Goal: Information Seeking & Learning: Check status

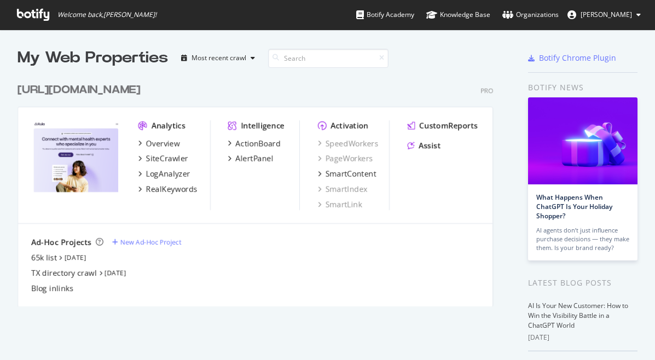
scroll to position [360, 655]
click at [177, 174] on div "LogAnalyzer" at bounding box center [168, 173] width 44 height 11
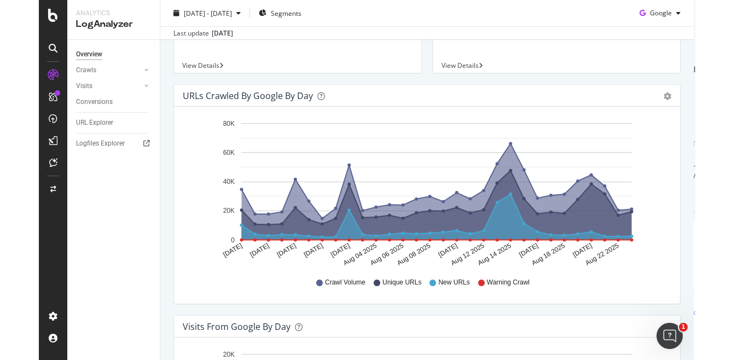
scroll to position [195, 0]
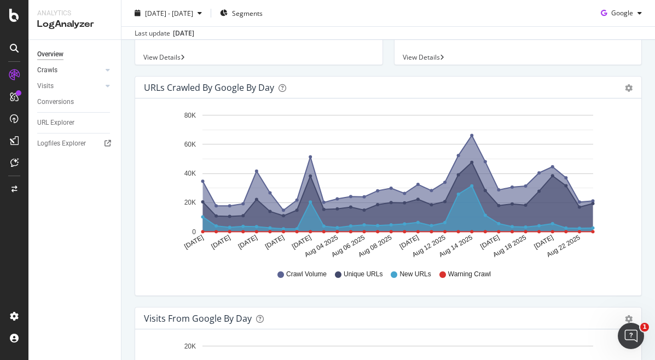
click at [95, 74] on div at bounding box center [96, 70] width 11 height 11
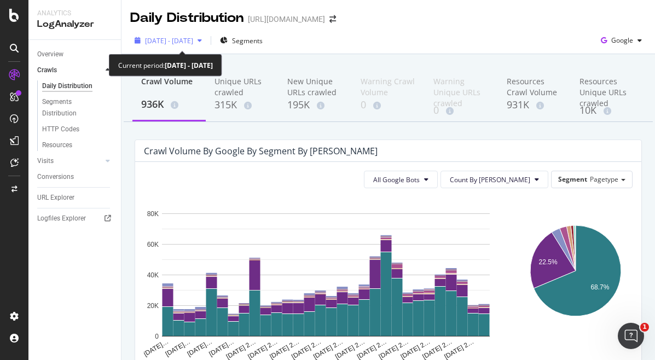
click at [193, 42] on span "[DATE] - [DATE]" at bounding box center [169, 40] width 48 height 9
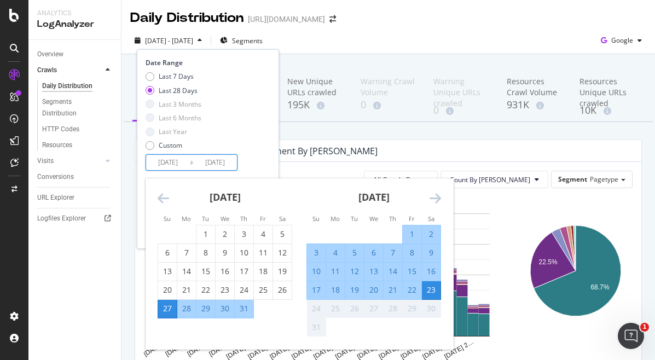
click at [206, 162] on input "[DATE]" at bounding box center [215, 162] width 44 height 15
click at [174, 147] on div "Custom" at bounding box center [171, 145] width 24 height 9
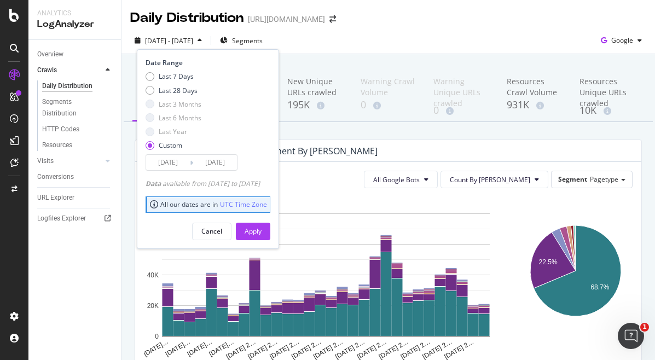
click at [168, 161] on input "[DATE]" at bounding box center [168, 162] width 44 height 15
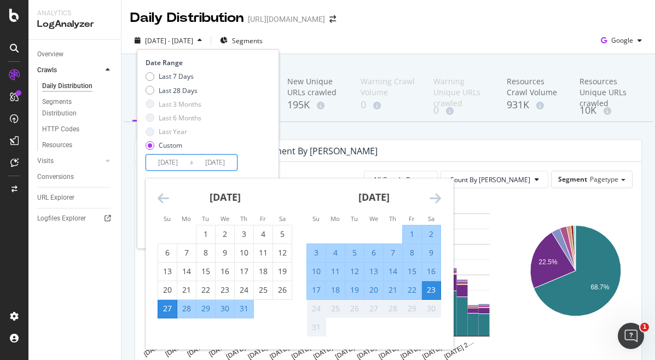
click at [318, 273] on div "10" at bounding box center [316, 271] width 19 height 11
type input "[DATE]"
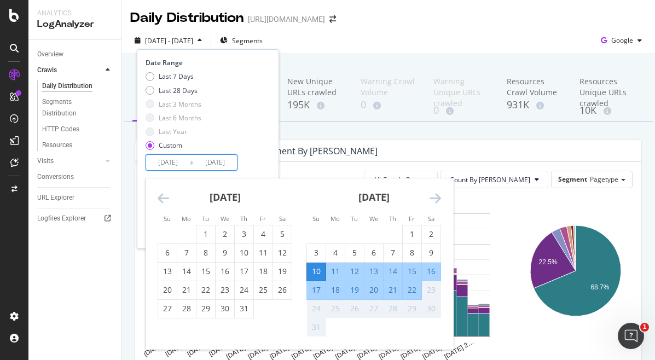
click at [435, 276] on div "16" at bounding box center [431, 271] width 19 height 11
type input "[DATE]"
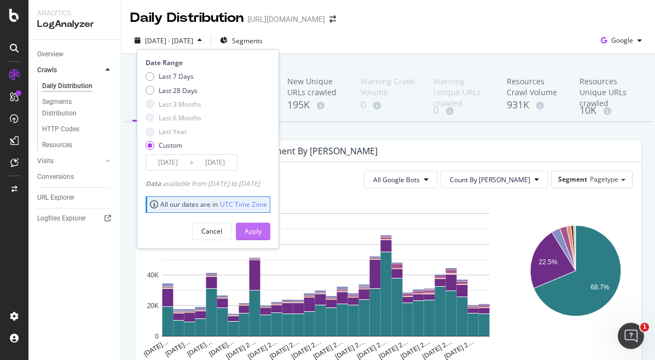
click at [270, 230] on button "Apply" at bounding box center [253, 231] width 34 height 17
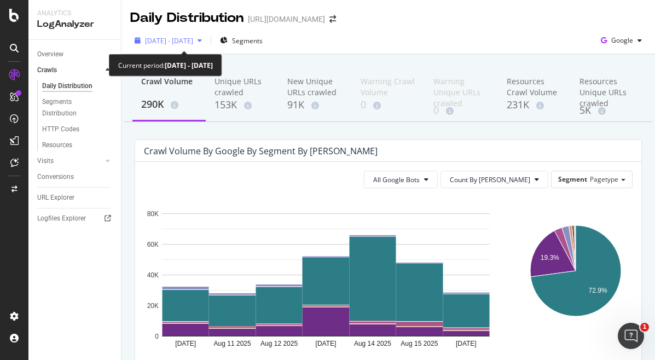
click at [193, 45] on div "[DATE] - [DATE]" at bounding box center [169, 40] width 48 height 9
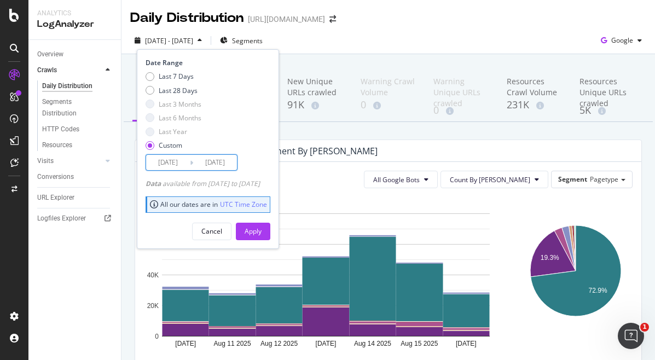
click at [202, 158] on input "[DATE]" at bounding box center [215, 162] width 44 height 15
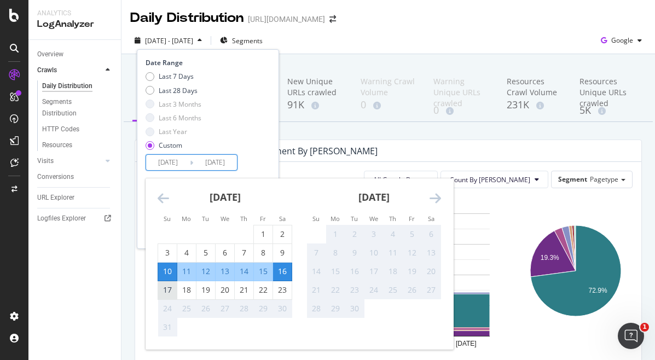
click at [169, 284] on div "17" at bounding box center [167, 290] width 19 height 18
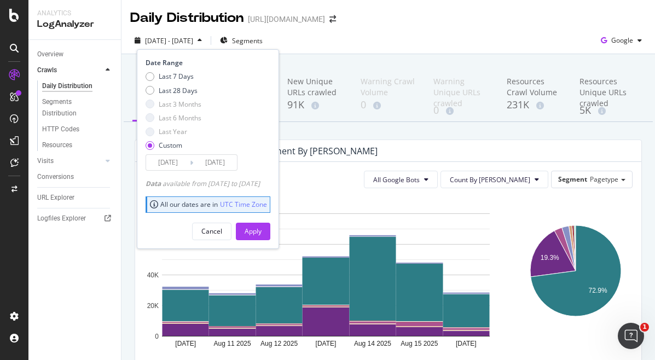
click at [225, 162] on input "[DATE]" at bounding box center [215, 162] width 44 height 15
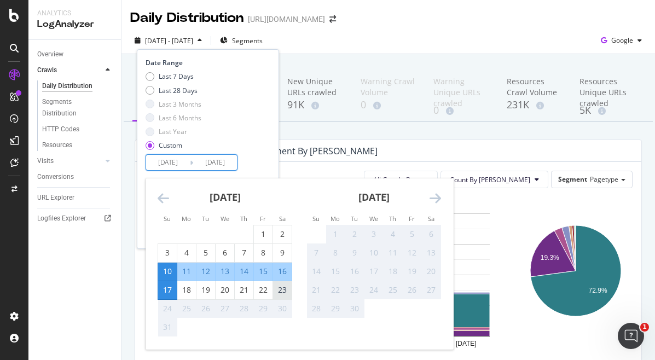
click at [283, 285] on div "23" at bounding box center [282, 289] width 19 height 11
type input "[DATE]"
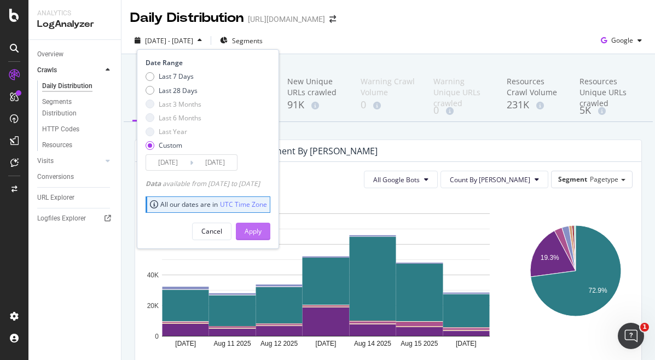
click at [261, 233] on div "Apply" at bounding box center [252, 230] width 17 height 9
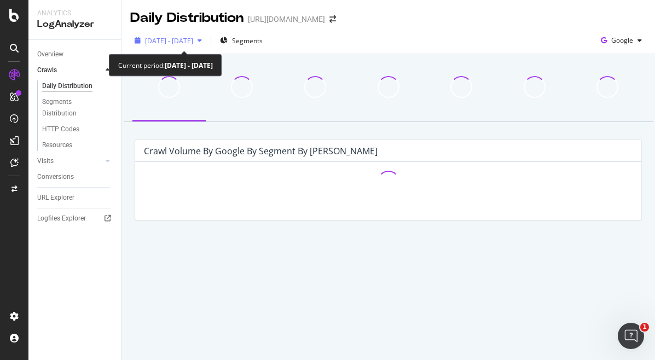
click at [193, 38] on span "[DATE] - [DATE]" at bounding box center [169, 40] width 48 height 9
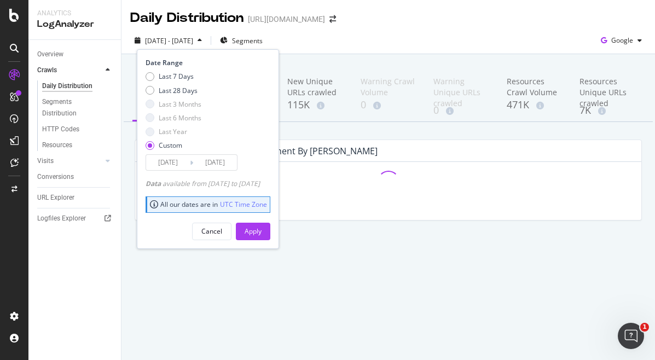
click at [193, 161] on input "[DATE]" at bounding box center [215, 162] width 44 height 15
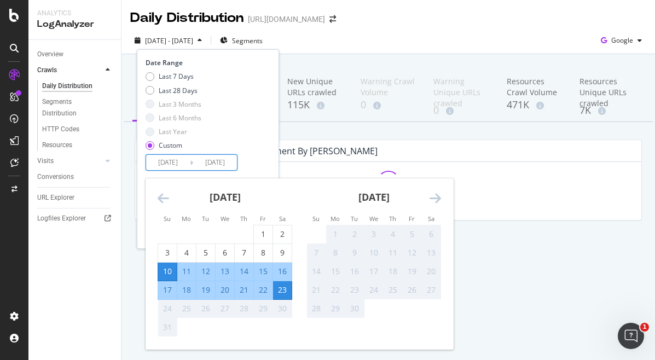
click at [166, 286] on div "17" at bounding box center [167, 289] width 19 height 11
type input "[DATE]"
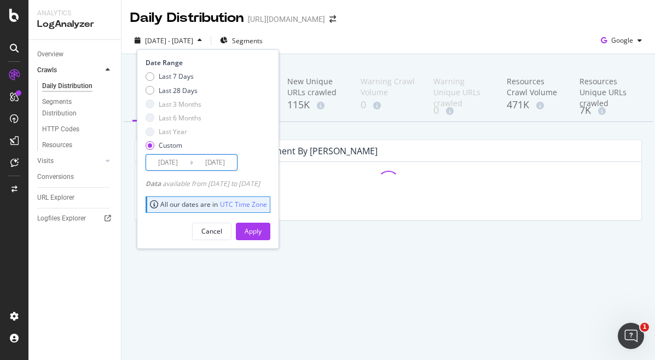
click at [182, 164] on input "[DATE]" at bounding box center [168, 162] width 44 height 15
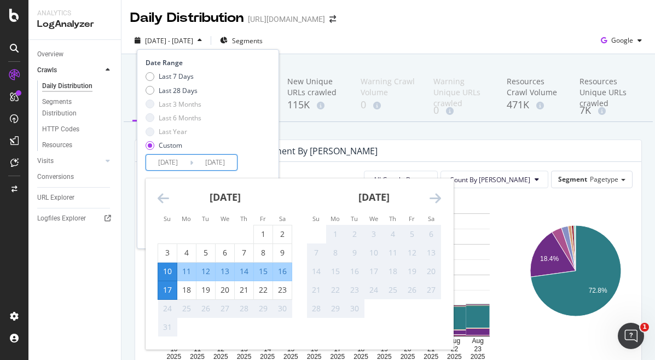
click at [169, 286] on div "17" at bounding box center [167, 289] width 19 height 11
type input "[DATE]"
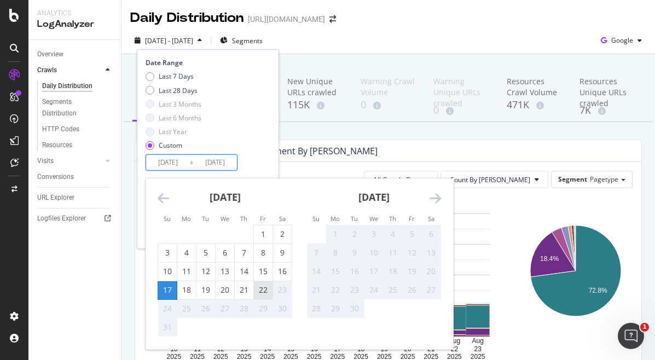
click at [261, 292] on div "22" at bounding box center [263, 289] width 19 height 11
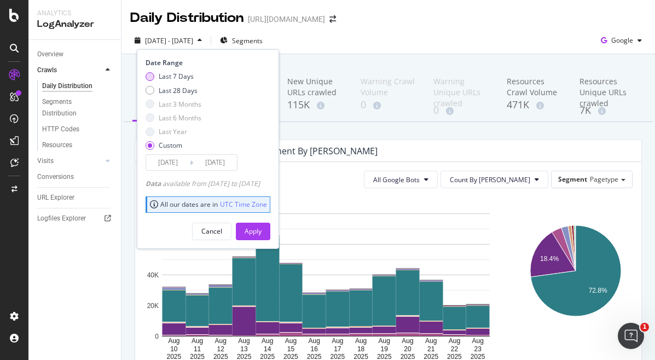
click at [172, 77] on div "Last 7 Days" at bounding box center [176, 76] width 35 height 9
type input "[DATE]"
click at [261, 232] on div "Apply" at bounding box center [252, 230] width 17 height 9
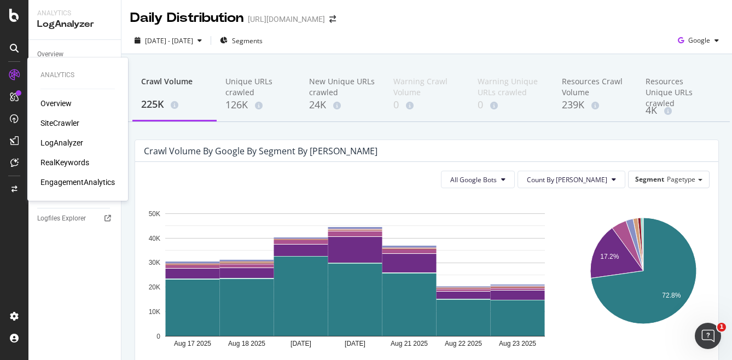
click at [57, 160] on div "RealKeywords" at bounding box center [64, 162] width 49 height 11
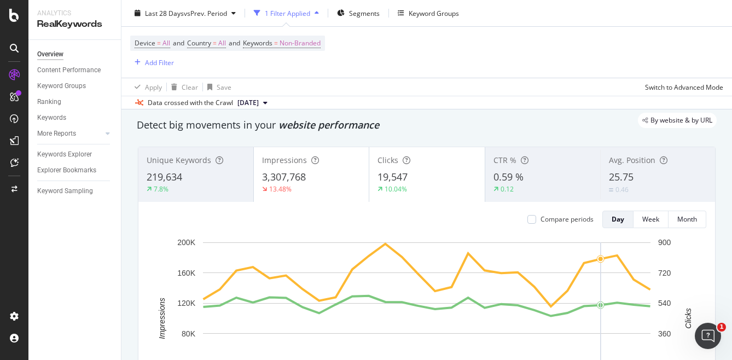
scroll to position [32, 0]
click at [81, 89] on div "Keyword Groups" at bounding box center [61, 85] width 49 height 11
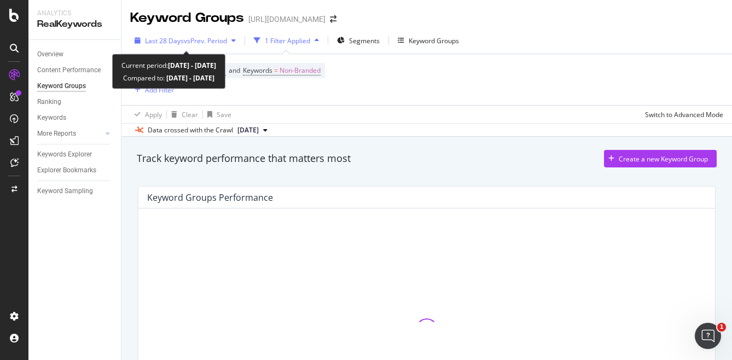
click at [225, 44] on span "vs Prev. Period" at bounding box center [205, 40] width 43 height 9
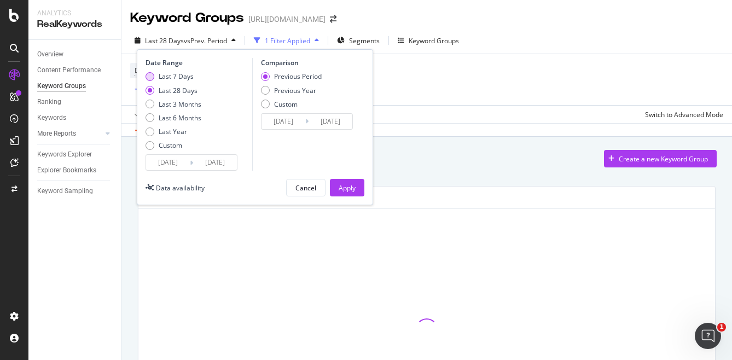
click at [186, 78] on div "Last 7 Days" at bounding box center [176, 76] width 35 height 9
type input "[DATE]"
click at [351, 188] on div "Apply" at bounding box center [346, 187] width 17 height 9
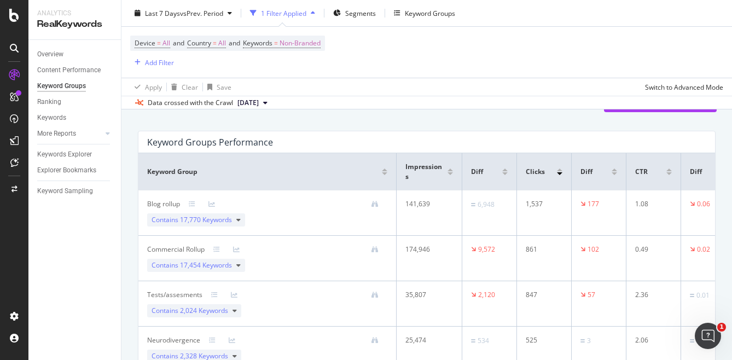
scroll to position [57, 0]
click at [532, 200] on div "1,537" at bounding box center [542, 202] width 33 height 10
copy div "1,537"
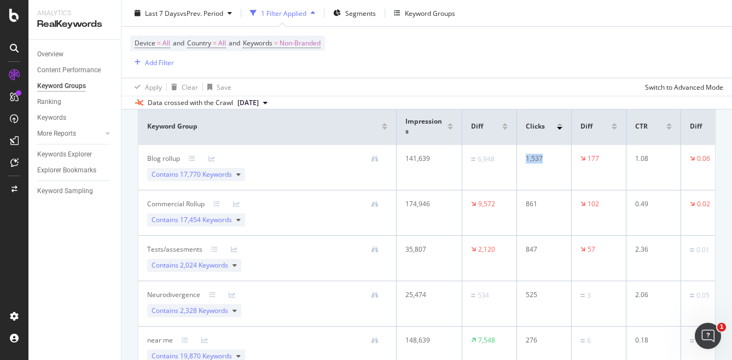
scroll to position [102, 0]
click at [535, 200] on div "861" at bounding box center [542, 203] width 33 height 10
copy div "861"
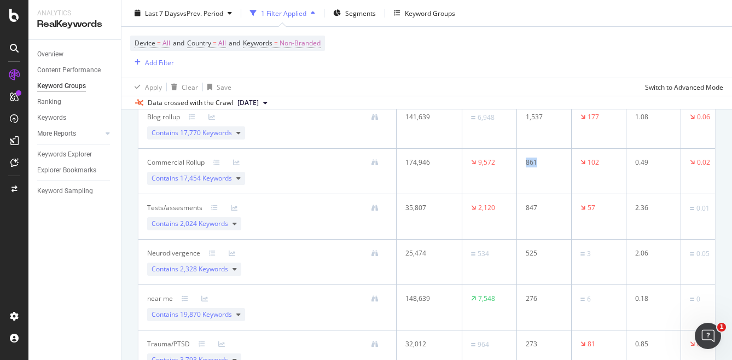
scroll to position [150, 0]
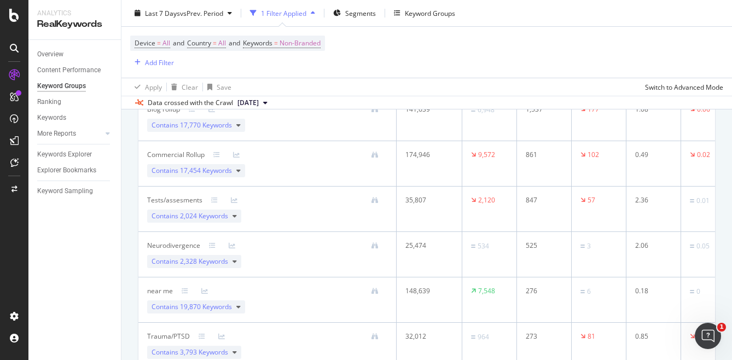
click at [533, 290] on div "276" at bounding box center [542, 291] width 33 height 10
copy div "276"
